Goal: Information Seeking & Learning: Learn about a topic

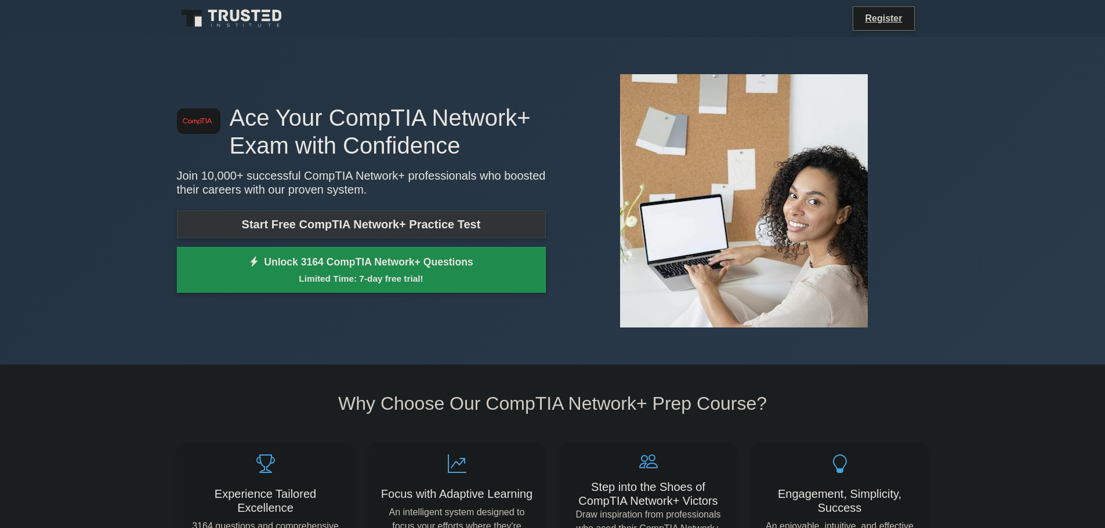
click at [296, 221] on link "Start Free CompTIA Network+ Practice Test" at bounding box center [361, 224] width 369 height 28
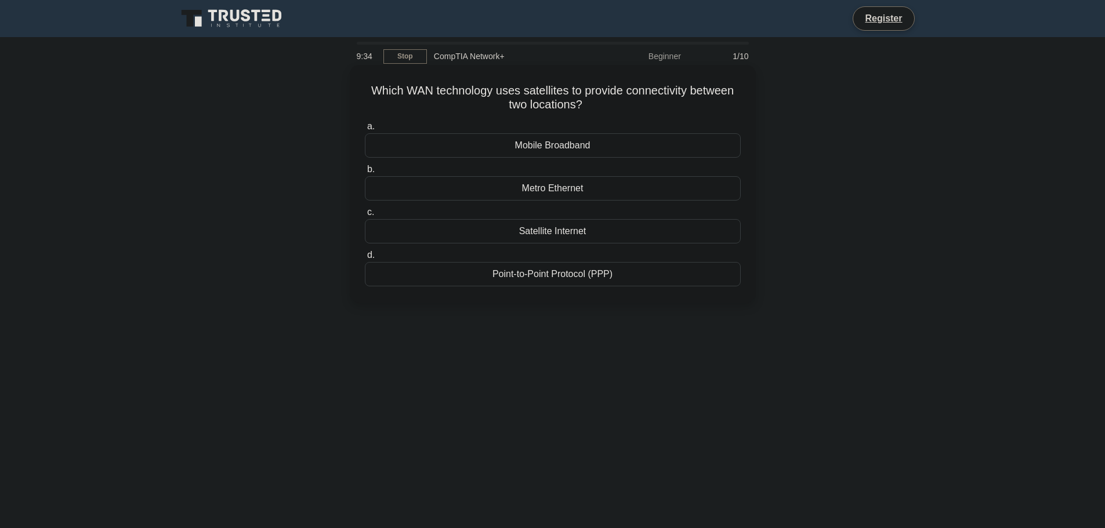
click at [536, 230] on div "Satellite Internet" at bounding box center [553, 231] width 376 height 24
click at [365, 216] on input "c. Satellite Internet" at bounding box center [365, 213] width 0 height 8
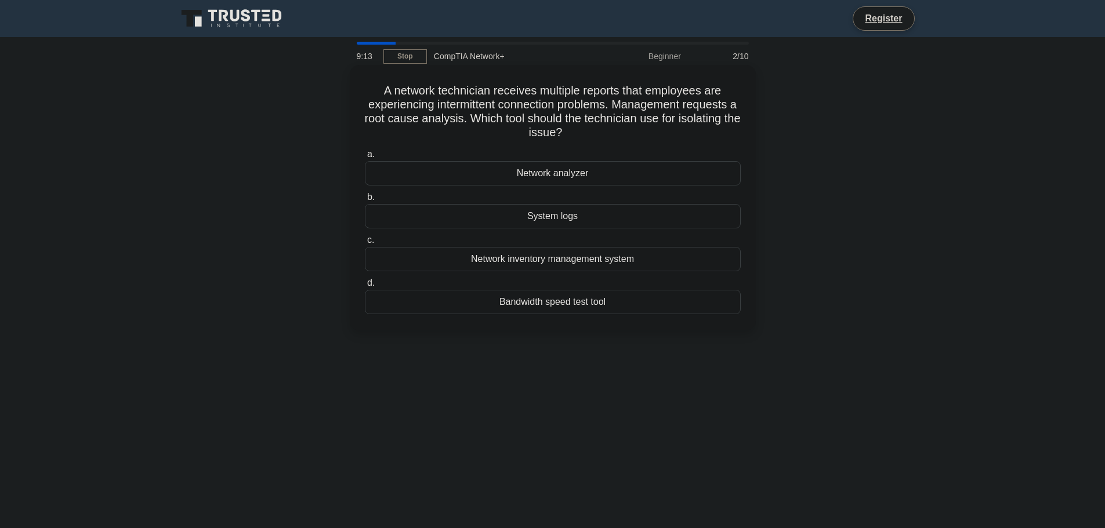
click at [561, 174] on div "Network analyzer" at bounding box center [553, 173] width 376 height 24
click at [365, 158] on input "a. Network analyzer" at bounding box center [365, 155] width 0 height 8
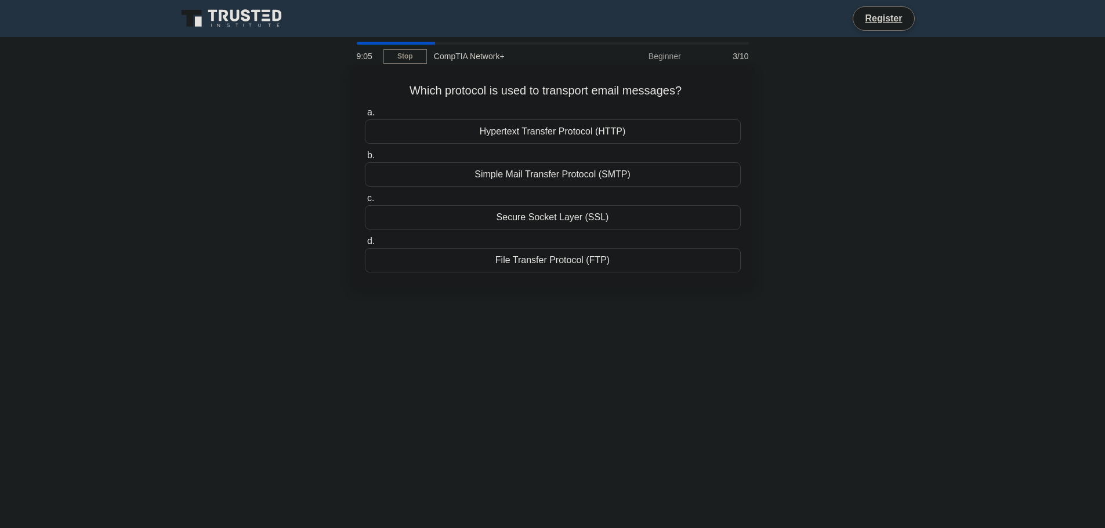
click at [536, 175] on div "Simple Mail Transfer Protocol (SMTP)" at bounding box center [553, 174] width 376 height 24
click at [365, 159] on input "b. Simple Mail Transfer Protocol (SMTP)" at bounding box center [365, 156] width 0 height 8
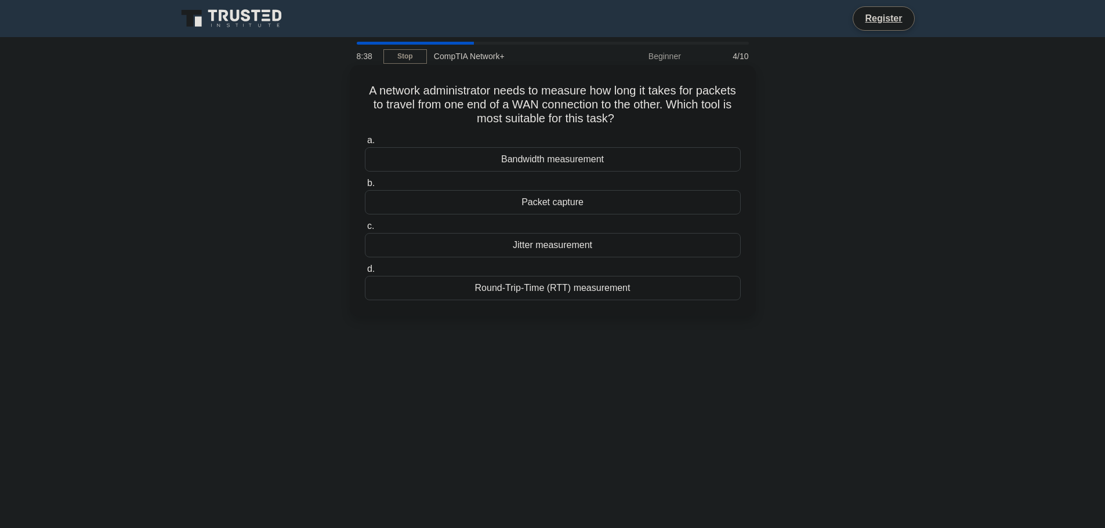
click at [499, 202] on div "Packet capture" at bounding box center [553, 202] width 376 height 24
click at [365, 187] on input "b. Packet capture" at bounding box center [365, 184] width 0 height 8
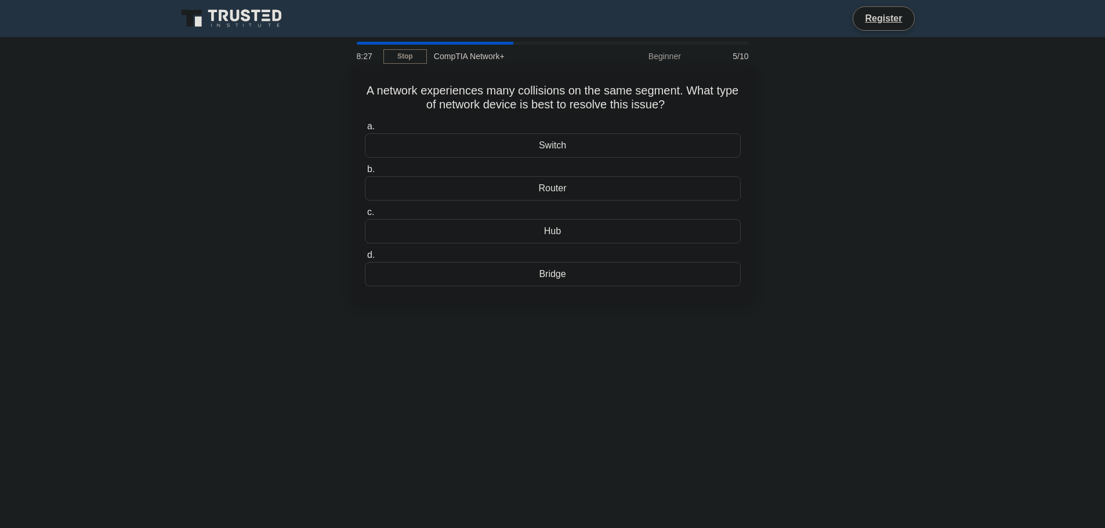
click at [535, 188] on div "Router" at bounding box center [553, 188] width 376 height 24
click at [365, 173] on input "b. Router" at bounding box center [365, 170] width 0 height 8
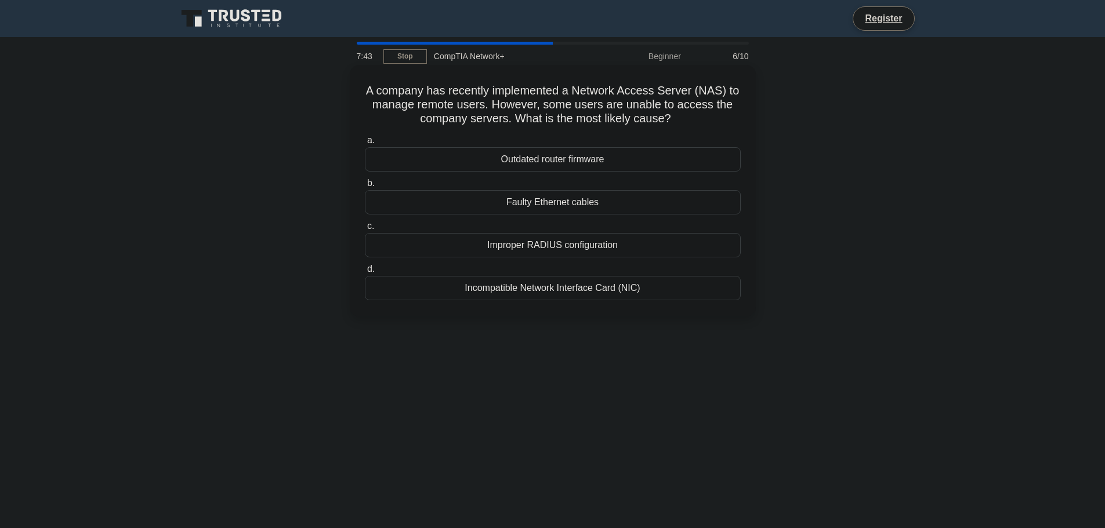
click at [535, 244] on div "Improper RADIUS configuration" at bounding box center [553, 245] width 376 height 24
click at [365, 230] on input "c. Improper RADIUS configuration" at bounding box center [365, 227] width 0 height 8
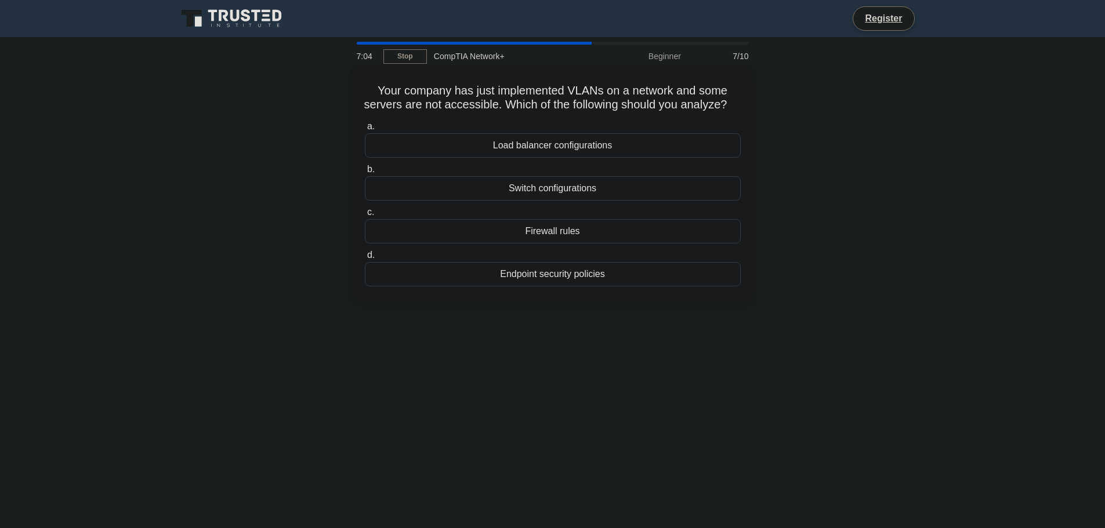
click at [527, 201] on div "Switch configurations" at bounding box center [553, 188] width 376 height 24
click at [365, 173] on input "b. Switch configurations" at bounding box center [365, 170] width 0 height 8
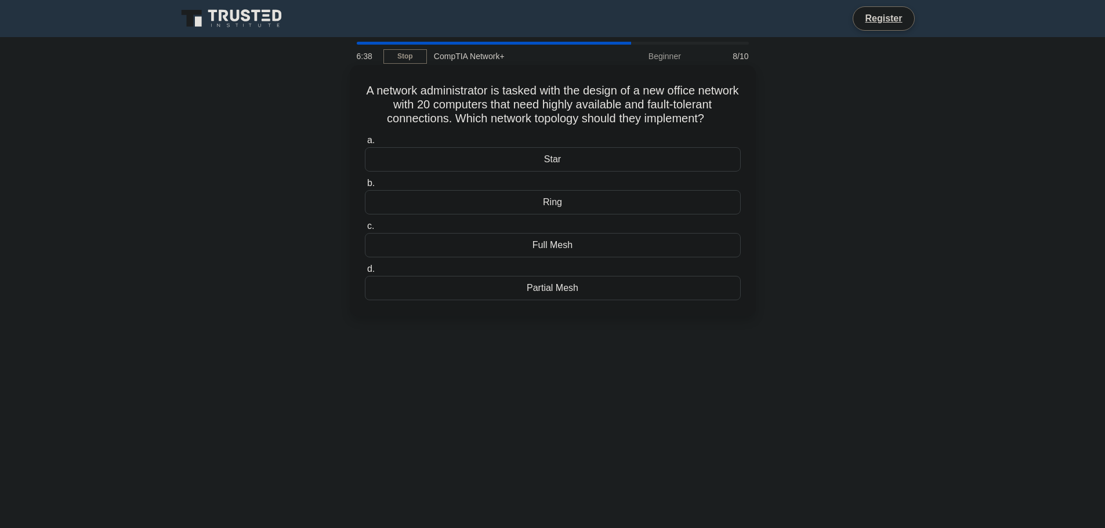
click at [541, 257] on div "Full Mesh" at bounding box center [553, 245] width 376 height 24
click at [365, 230] on input "c. Full Mesh" at bounding box center [365, 227] width 0 height 8
click at [539, 239] on div "MPLS" at bounding box center [553, 245] width 376 height 24
click at [365, 230] on input "c. MPLS" at bounding box center [365, 227] width 0 height 8
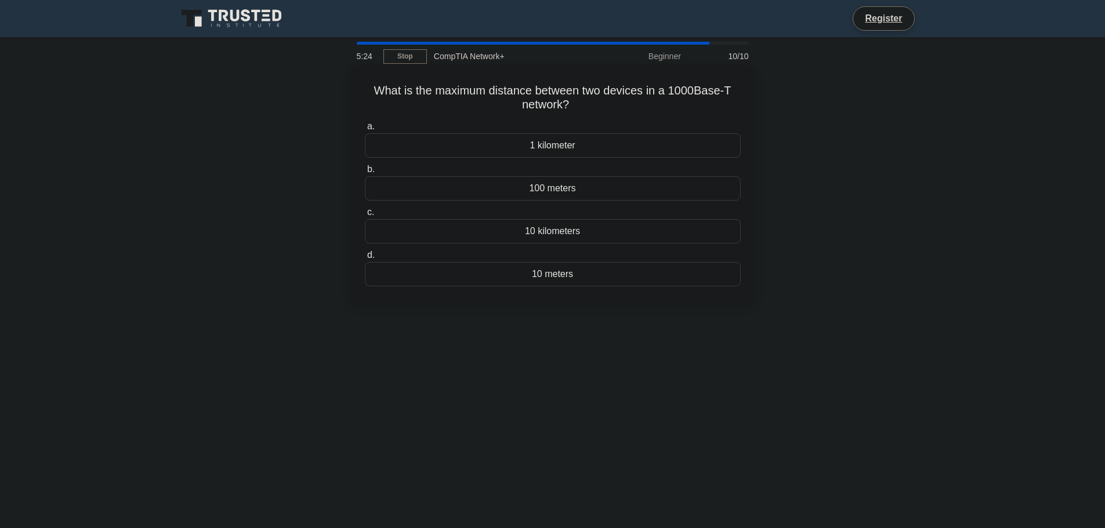
click at [508, 187] on div "100 meters" at bounding box center [553, 188] width 376 height 24
click at [365, 173] on input "b. 100 meters" at bounding box center [365, 170] width 0 height 8
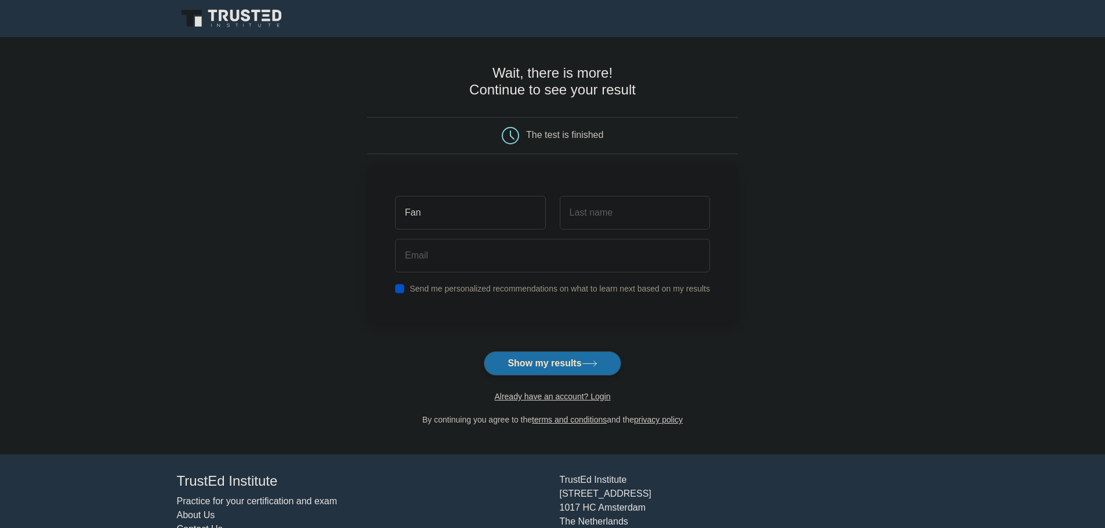
type input "Fan"
type input "Urban"
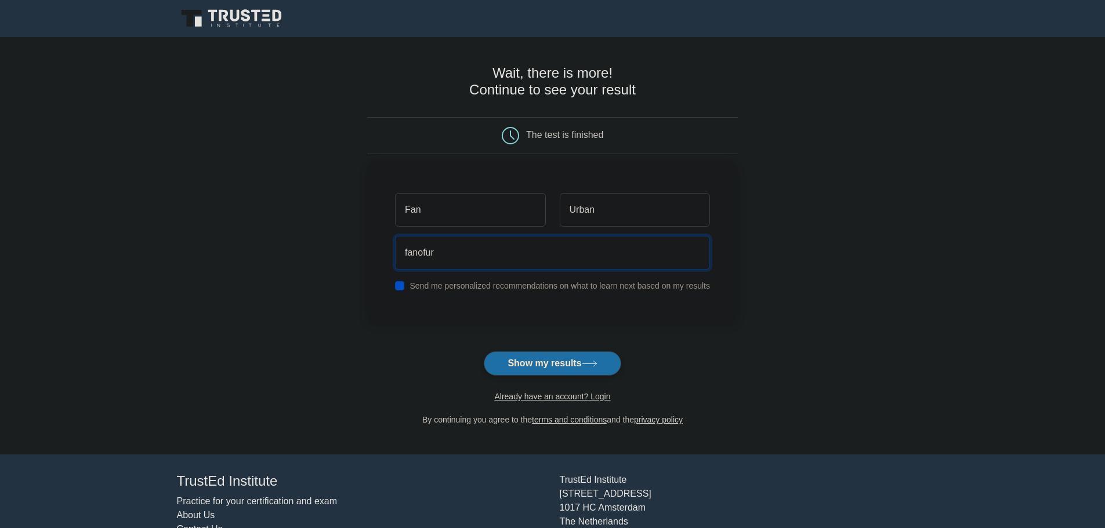
type input "[EMAIL_ADDRESS][DOMAIN_NAME]"
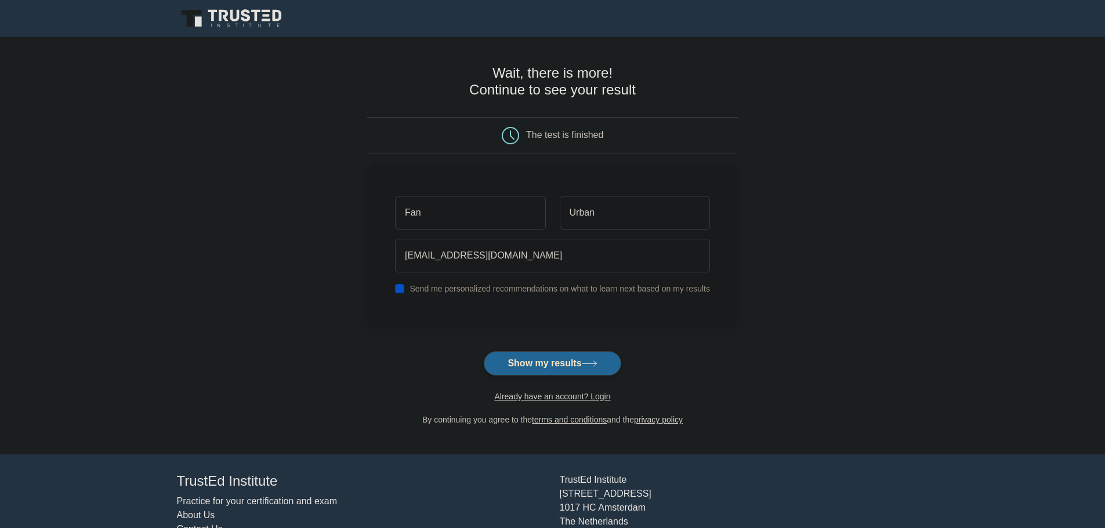
click at [529, 365] on button "Show my results" at bounding box center [552, 363] width 137 height 24
